Goal: Information Seeking & Learning: Learn about a topic

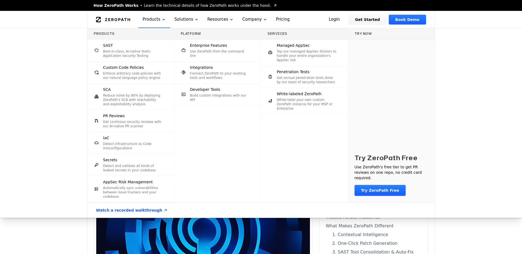
click at [29, 130] on div "Products SAST Best-in-class, AI-native Static Application Security Testing Cust…" at bounding box center [261, 123] width 522 height 190
click at [39, 78] on div "Products SAST Best-in-class, AI-native Static Application Security Testing Cust…" at bounding box center [261, 123] width 522 height 190
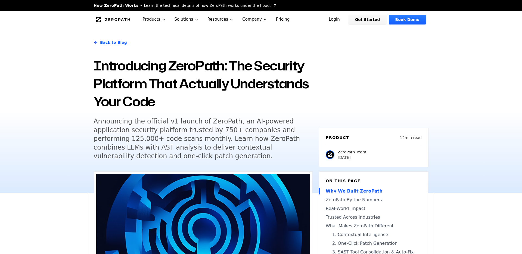
click at [100, 45] on link "Back to Blog" at bounding box center [110, 42] width 33 height 15
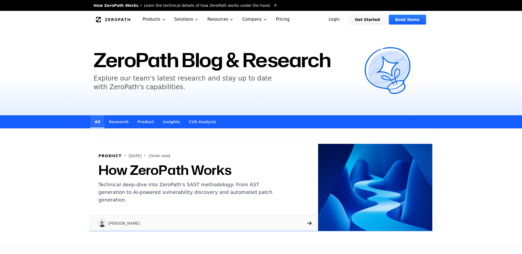
click at [116, 121] on link "Research" at bounding box center [118, 121] width 29 height 13
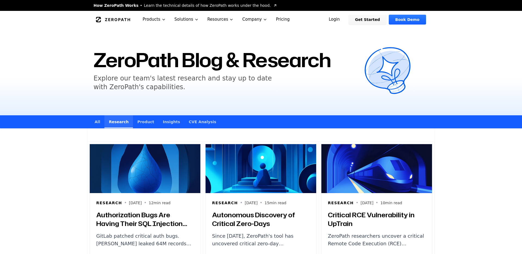
click at [111, 21] on icon "Global" at bounding box center [113, 19] width 34 height 5
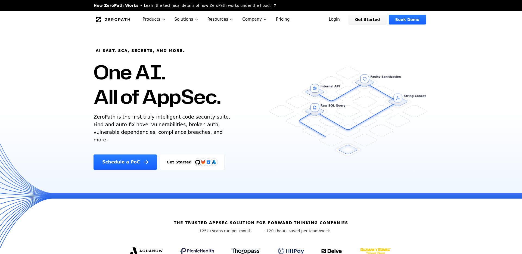
click at [414, 55] on div "AI SAST, SCA, Secrets, and more. One AI. All of AppSec. ZeroPath is the first t…" at bounding box center [261, 98] width 348 height 141
